Goal: Transaction & Acquisition: Obtain resource

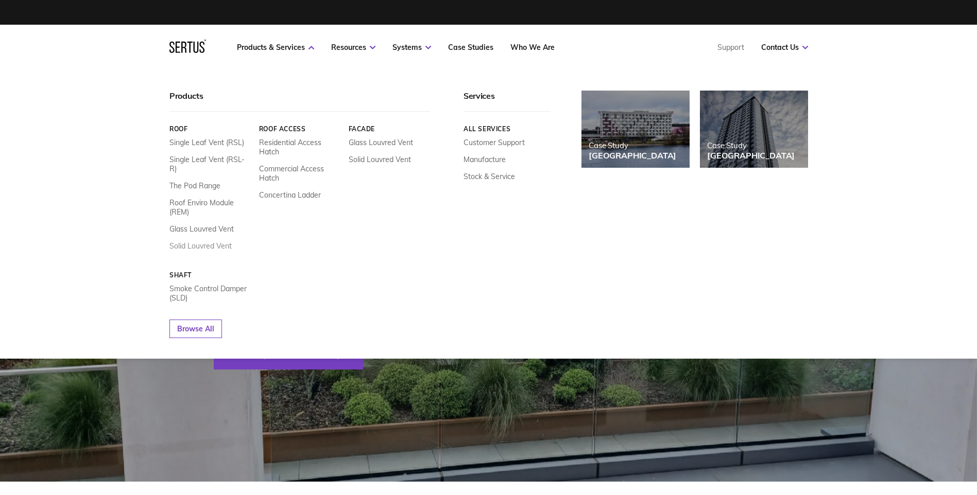
click at [182, 241] on link "Solid Louvred Vent" at bounding box center [200, 245] width 62 height 9
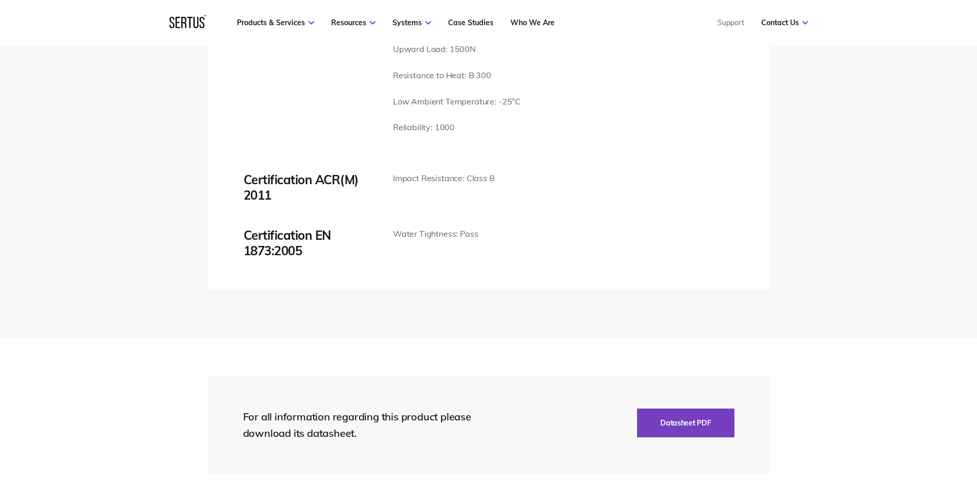
scroll to position [2214, 0]
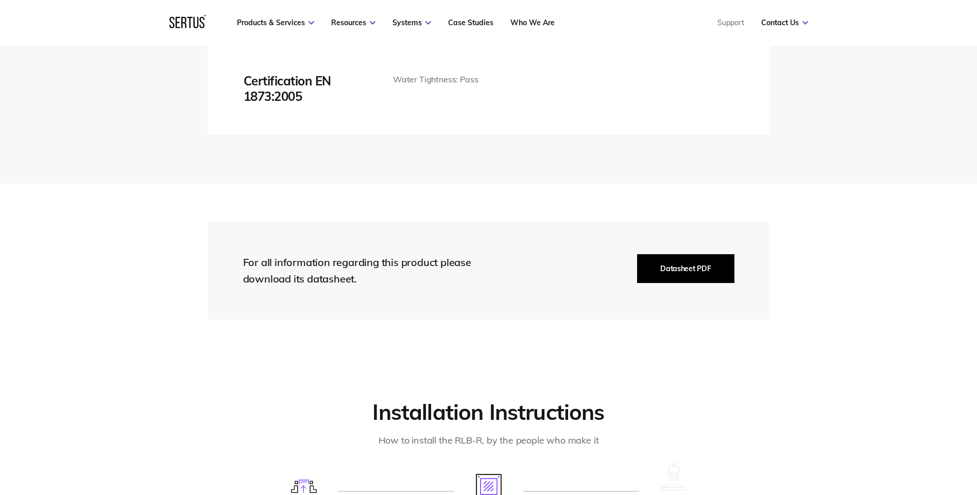
click at [698, 265] on button "Datasheet PDF" at bounding box center [685, 268] width 97 height 29
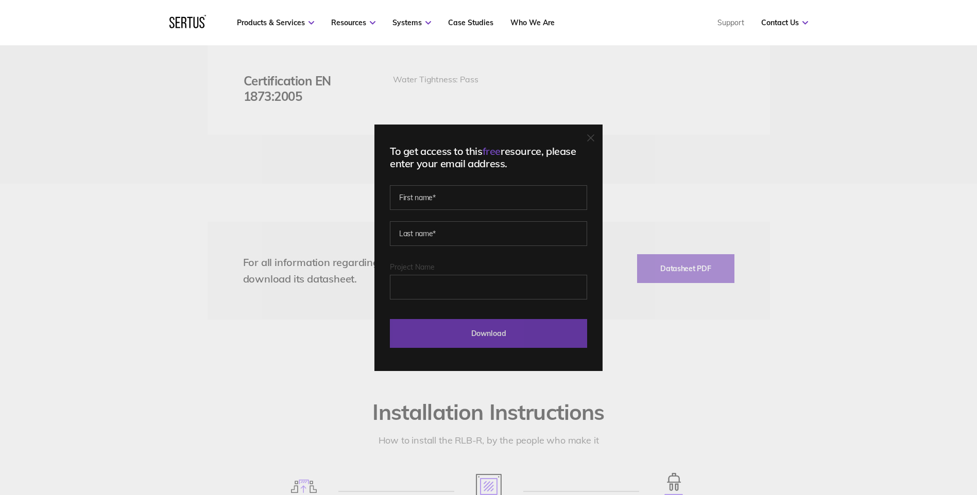
click at [496, 334] on input "Download" at bounding box center [488, 333] width 197 height 29
click at [484, 334] on input "Download" at bounding box center [488, 333] width 197 height 29
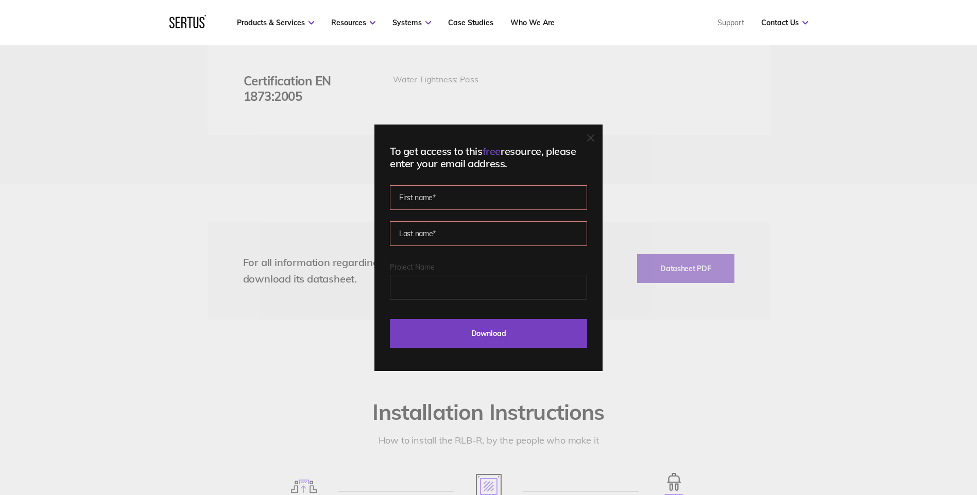
click at [485, 201] on input "text" at bounding box center [488, 197] width 197 height 25
type input "[PERSON_NAME]"
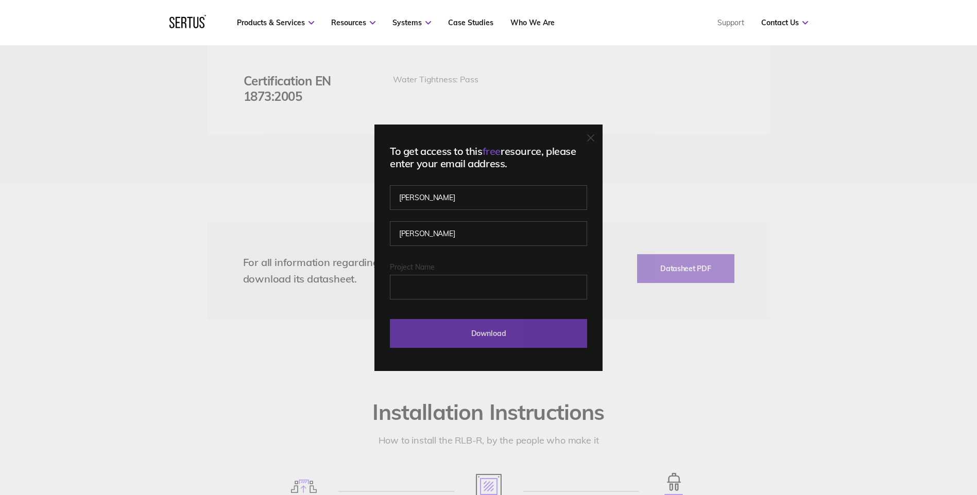
click at [454, 332] on input "Download" at bounding box center [488, 333] width 197 height 29
